Goal: Information Seeking & Learning: Understand process/instructions

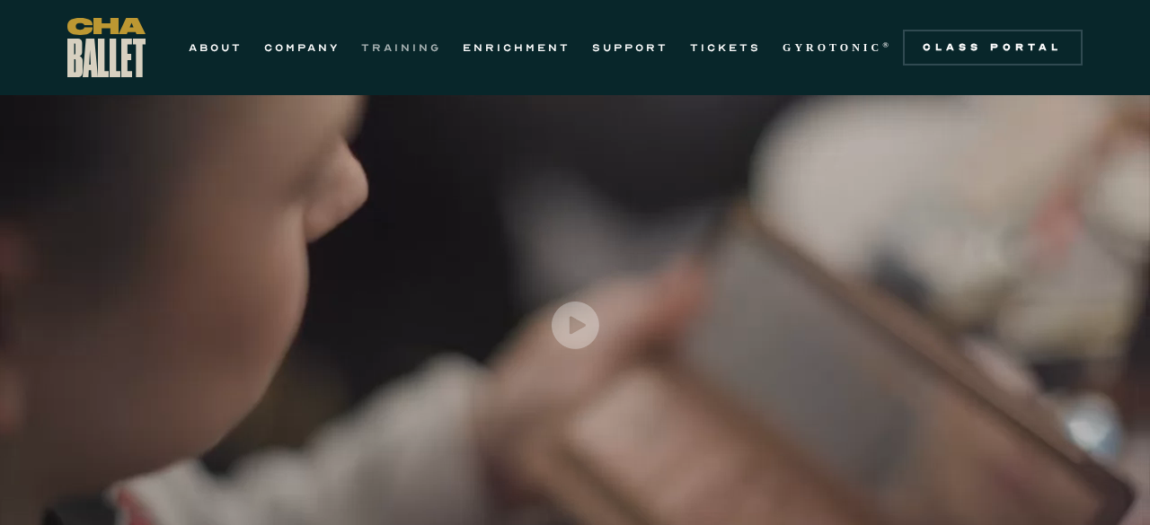
click at [426, 44] on link "TRAINING" at bounding box center [401, 48] width 80 height 22
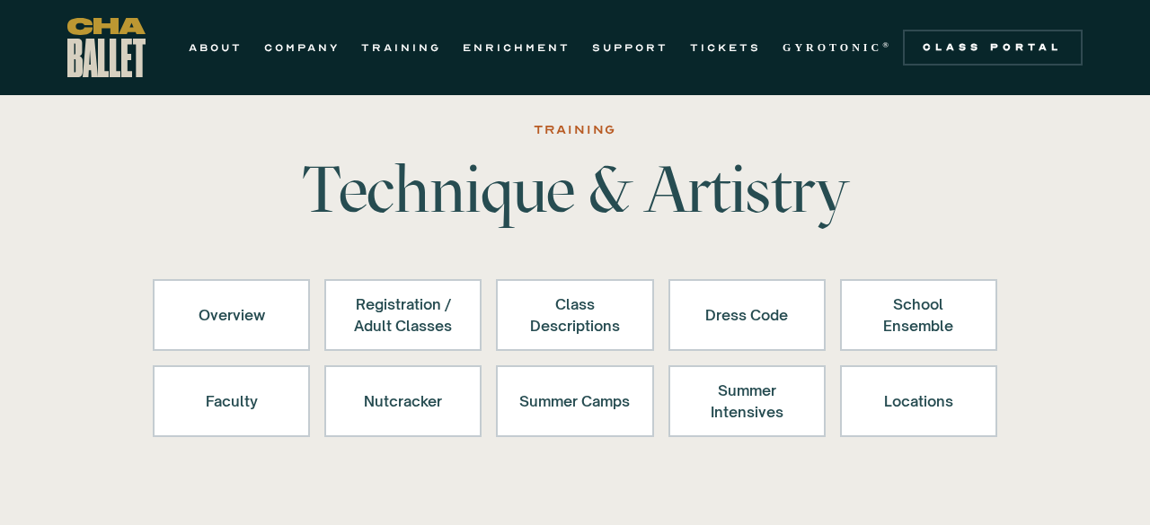
scroll to position [38, 0]
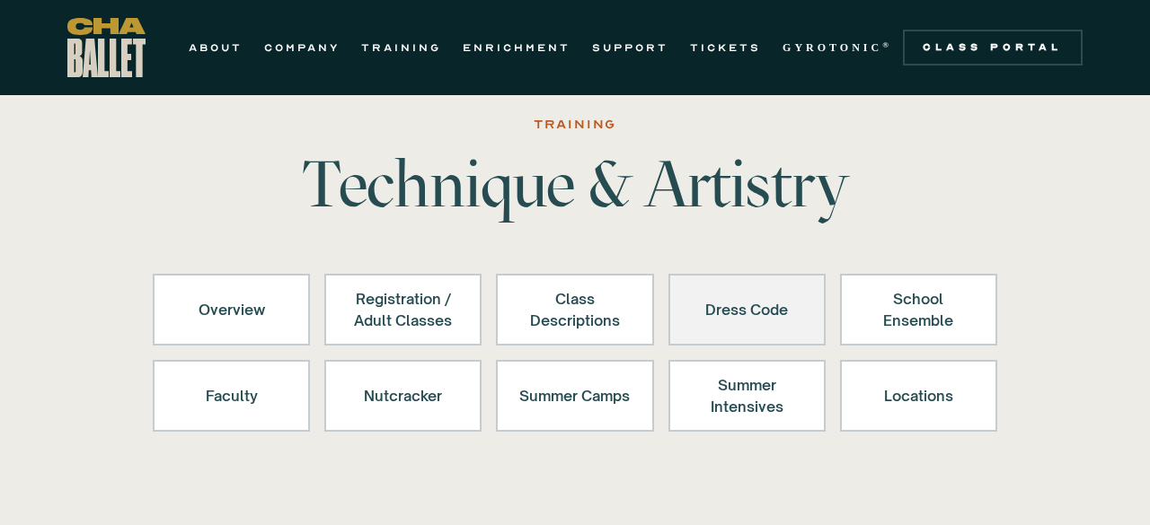
click at [692, 328] on div "Dress Code" at bounding box center [747, 309] width 110 height 43
click at [729, 298] on div "Dress Code" at bounding box center [747, 309] width 110 height 43
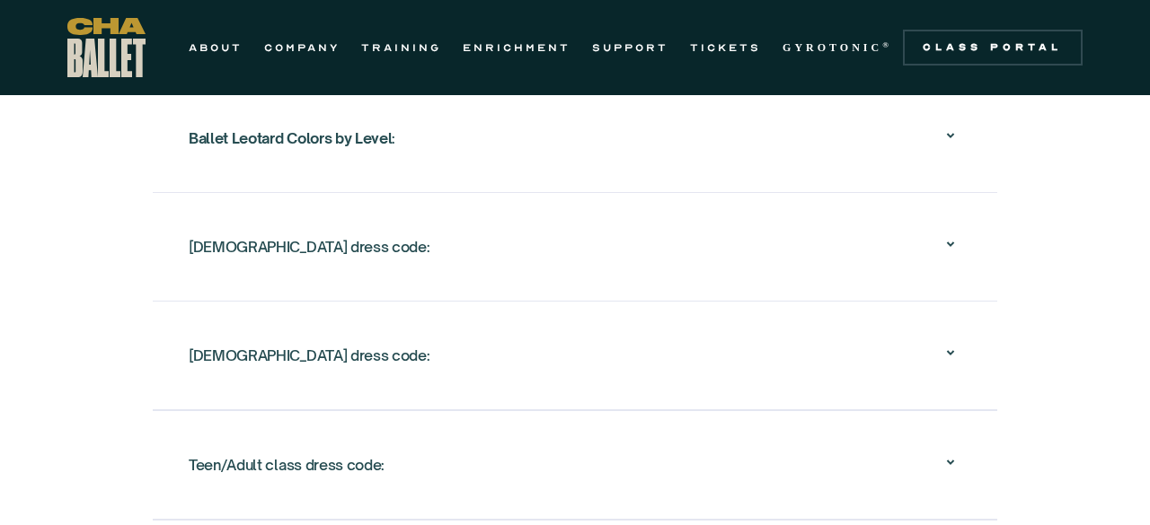
scroll to position [3157, 0]
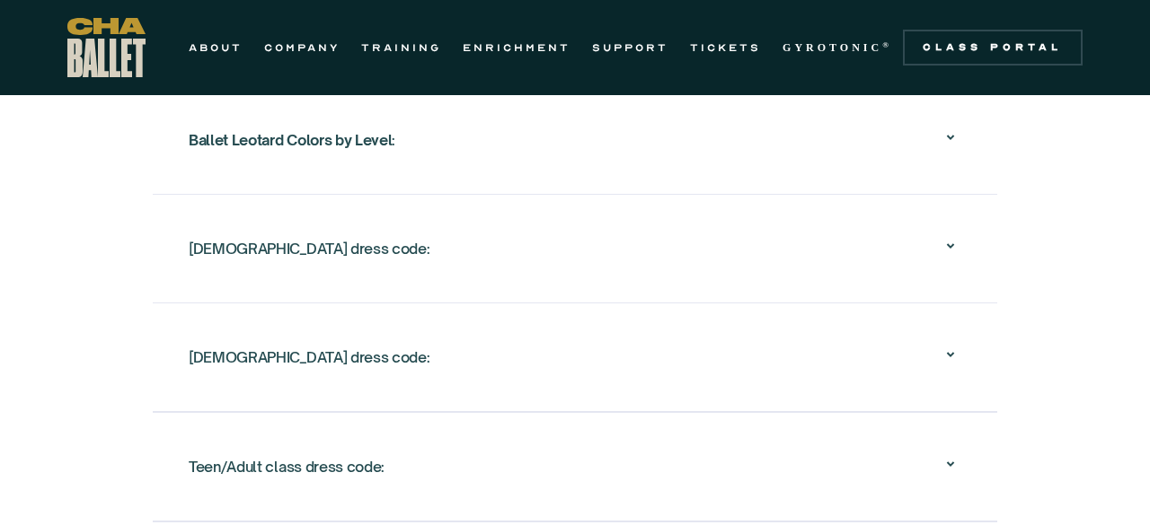
click at [939, 243] on icon at bounding box center [950, 246] width 22 height 22
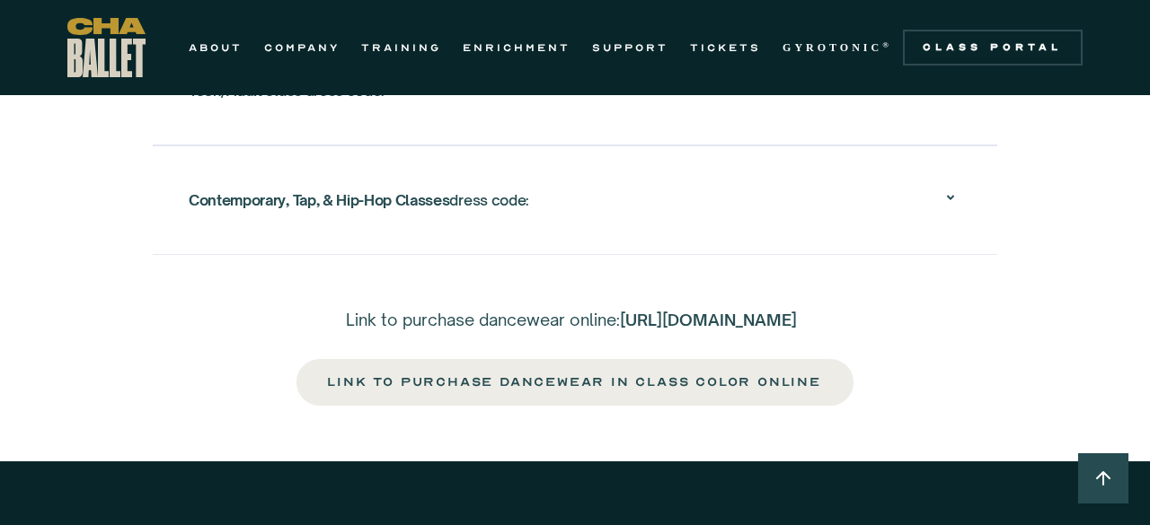
scroll to position [3736, 0]
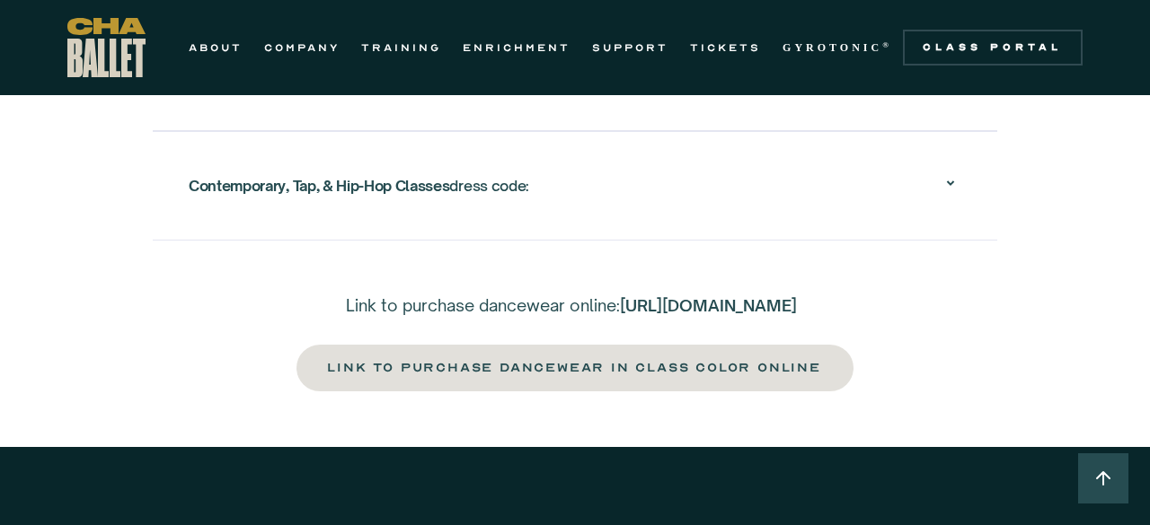
click at [324, 378] on link "link to purchase dancewear in class color online" at bounding box center [575, 368] width 560 height 50
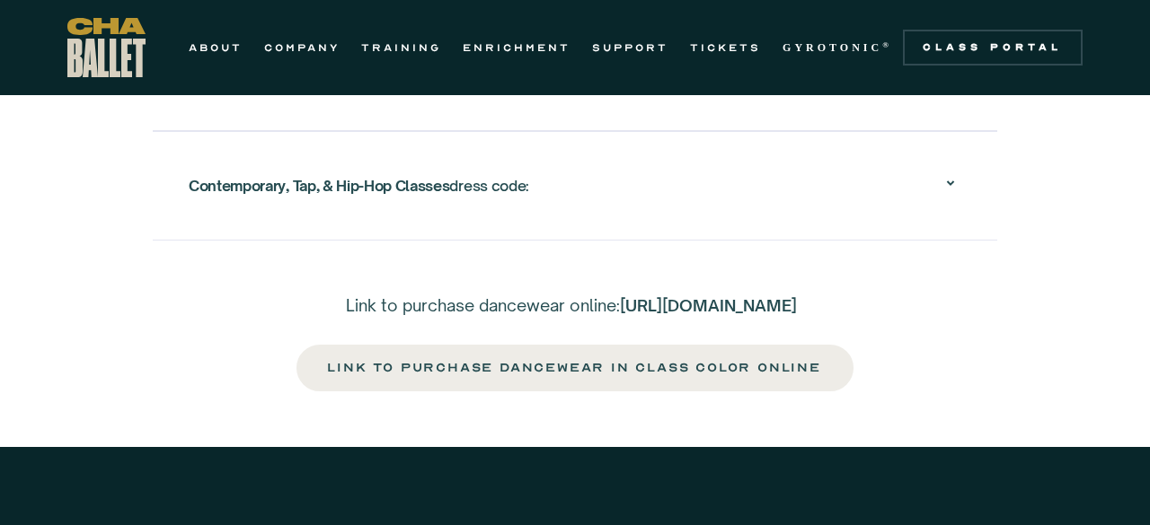
click at [661, 315] on link "[URL][DOMAIN_NAME]" at bounding box center [708, 305] width 177 height 20
